Goal: Check status: Check status

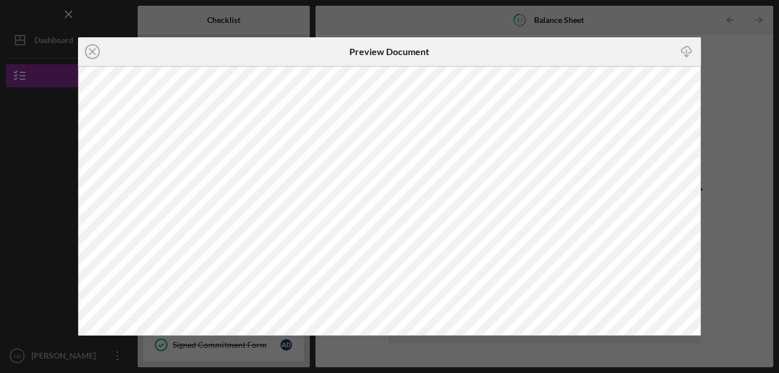
scroll to position [248, 0]
click at [93, 51] on line at bounding box center [93, 52] width 6 height 6
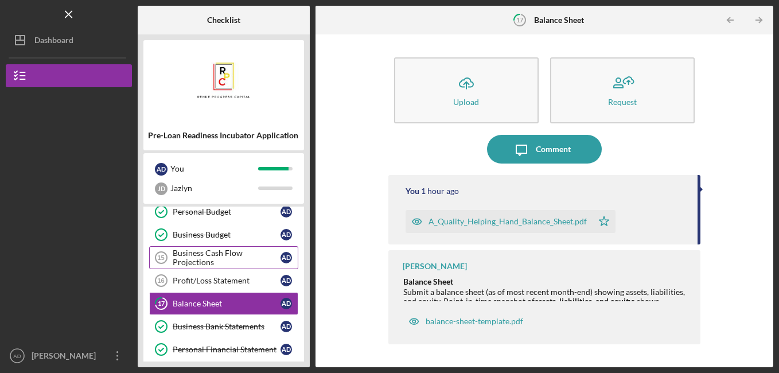
click at [246, 260] on div "Business Cash Flow Projections" at bounding box center [227, 258] width 108 height 18
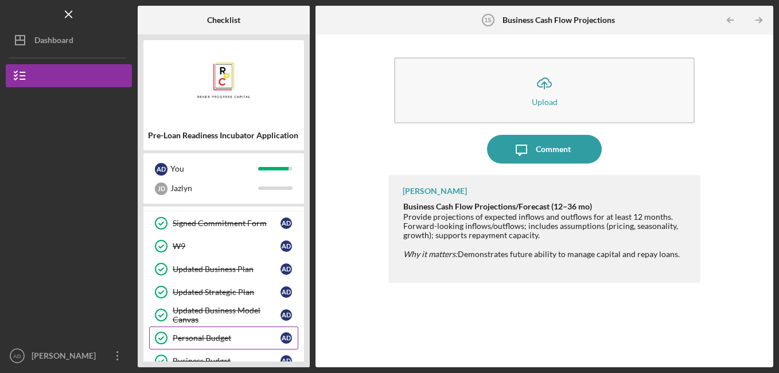
scroll to position [121, 0]
click at [258, 270] on div "Updated Business Plan" at bounding box center [227, 269] width 108 height 9
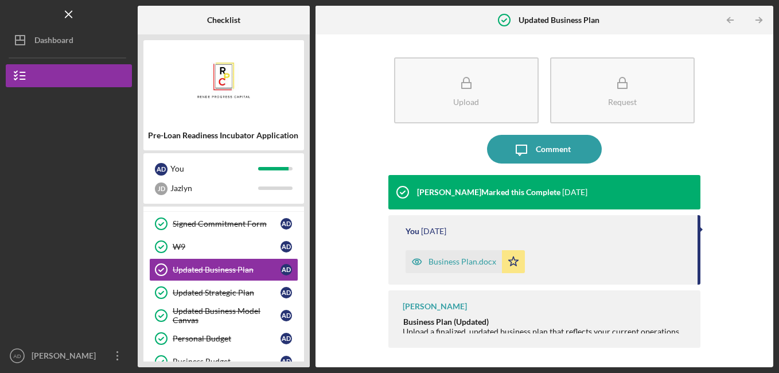
click at [467, 264] on div "Business Plan.docx" at bounding box center [463, 261] width 68 height 9
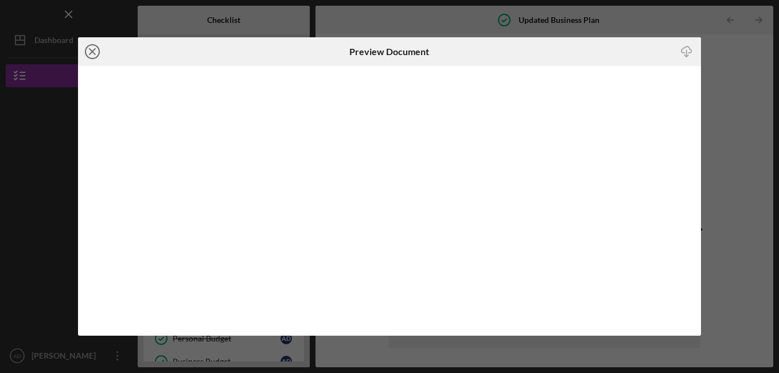
click at [86, 49] on circle at bounding box center [93, 52] width 14 height 14
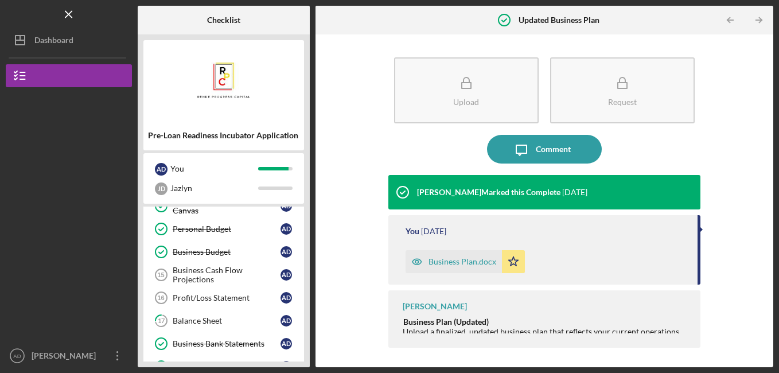
scroll to position [231, 0]
click at [213, 296] on div "Profit/Loss Statement" at bounding box center [227, 297] width 108 height 9
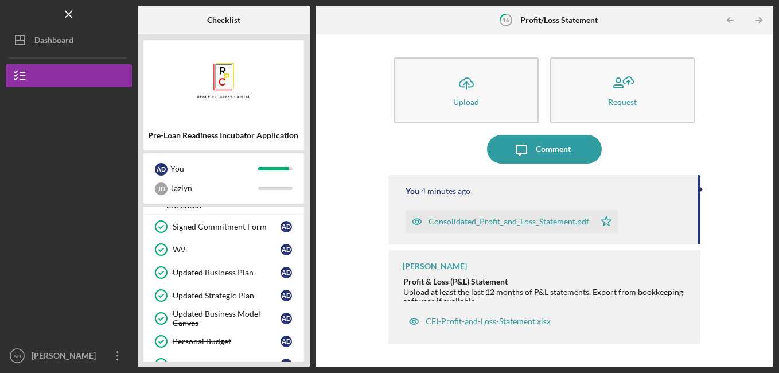
scroll to position [119, 0]
click at [239, 235] on link "Signed Commitment Form Signed Commitment Form A D" at bounding box center [223, 226] width 149 height 23
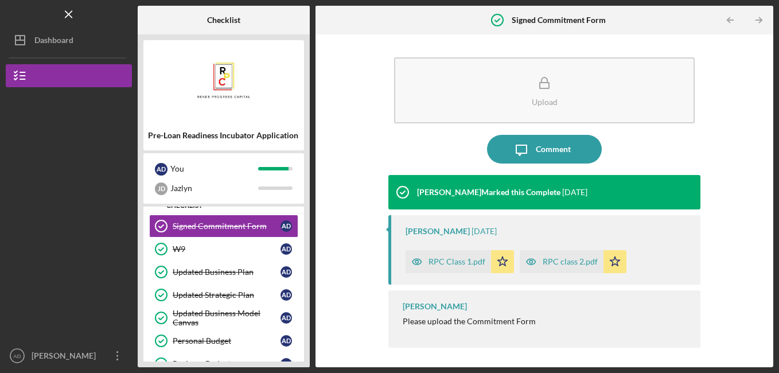
click at [445, 261] on div "RPC Class 1.pdf" at bounding box center [457, 261] width 57 height 9
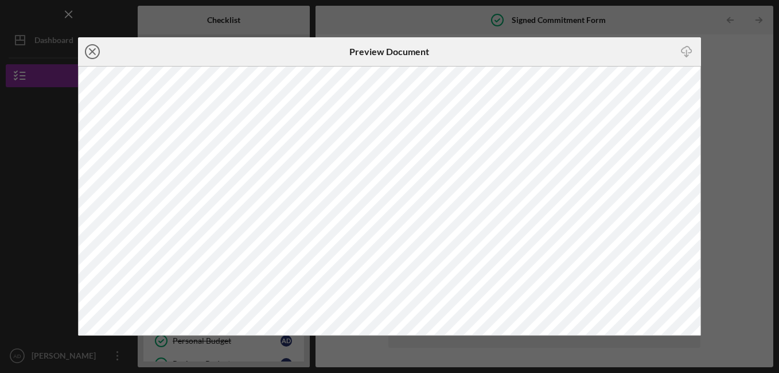
click at [90, 48] on icon "Icon/Close" at bounding box center [92, 51] width 29 height 29
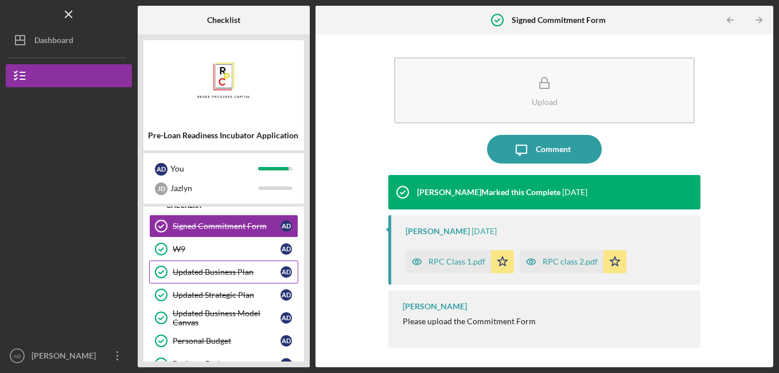
click at [227, 278] on link "Updated Business Plan Updated Business Plan A D" at bounding box center [223, 272] width 149 height 23
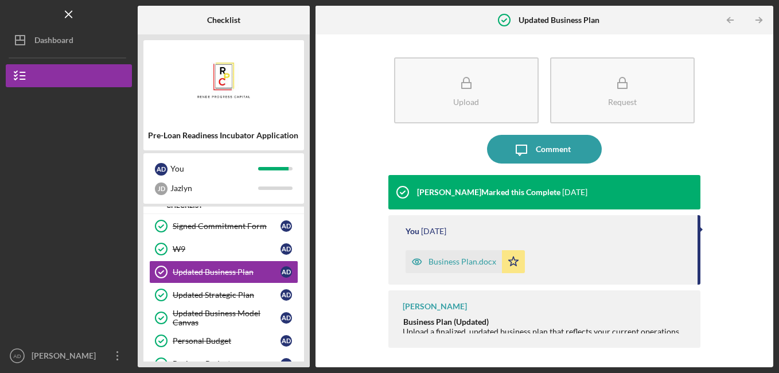
click at [467, 261] on div "Business Plan.docx" at bounding box center [463, 261] width 68 height 9
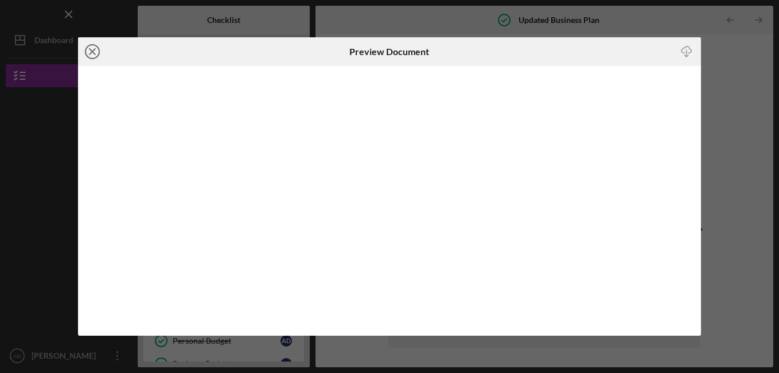
click at [88, 44] on icon "Icon/Close" at bounding box center [92, 51] width 29 height 29
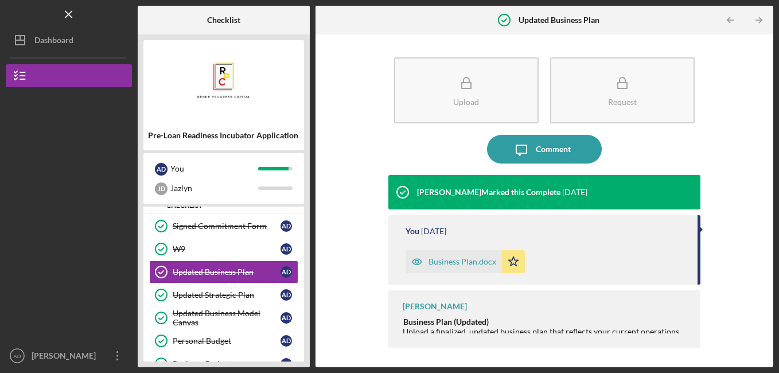
click at [99, 208] on div at bounding box center [69, 151] width 126 height 129
